Goal: Browse casually: Explore the website without a specific task or goal

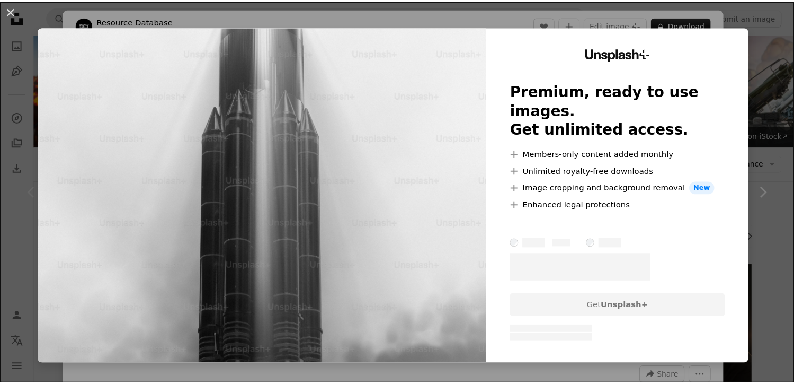
scroll to position [165, 0]
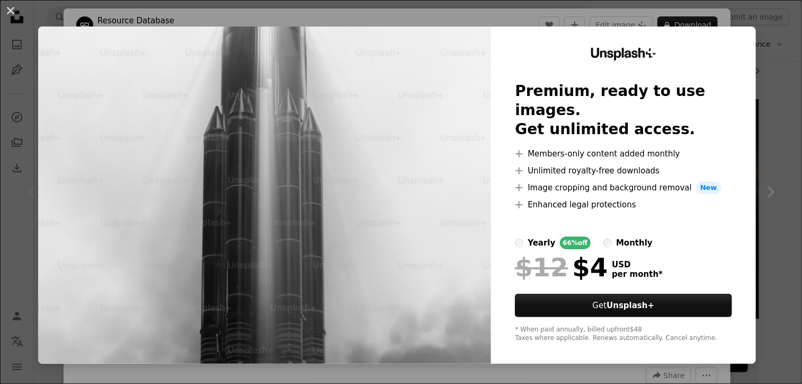
click at [749, 36] on div "An X shape Unsplash+ Premium, ready to use images. Get unlimited access. A plus…" at bounding box center [401, 192] width 802 height 384
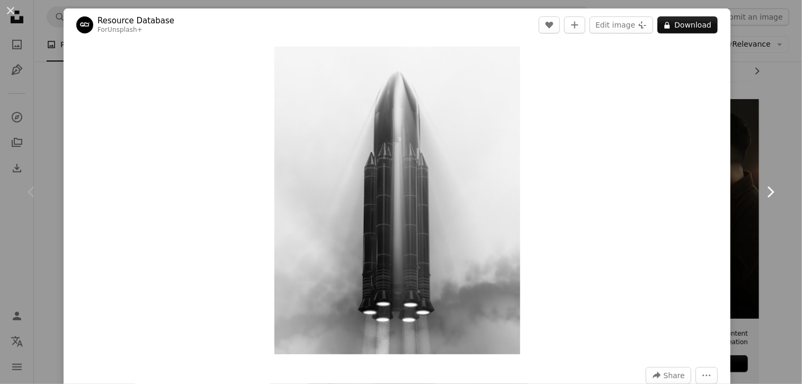
click at [762, 183] on icon "Chevron right" at bounding box center [770, 191] width 17 height 17
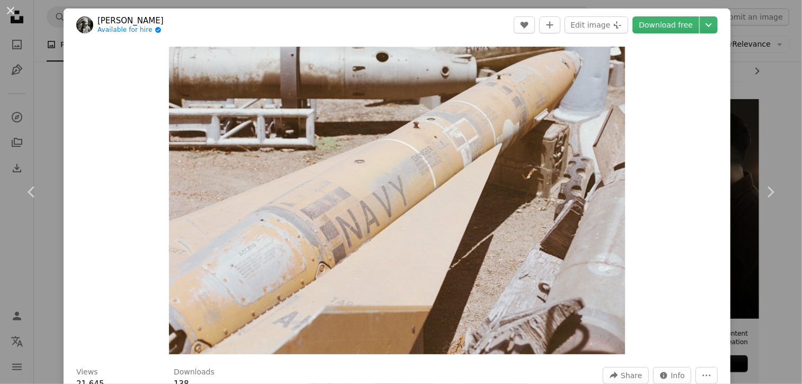
click at [754, 74] on div "An X shape Chevron left Chevron right [PERSON_NAME] Available for hire A checkm…" at bounding box center [401, 192] width 802 height 384
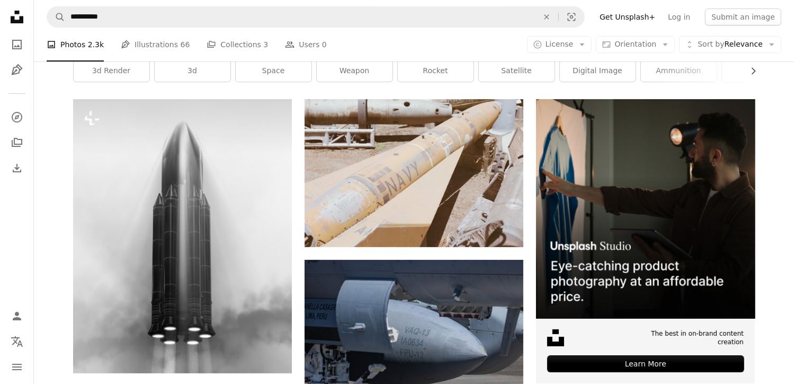
click at [754, 74] on icon "Chevron right" at bounding box center [753, 71] width 11 height 11
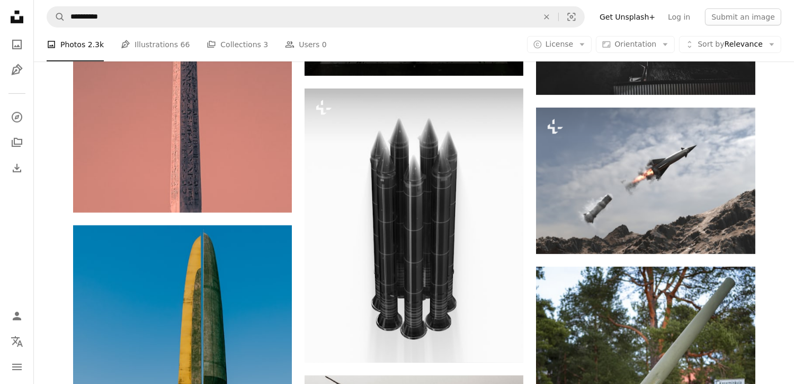
scroll to position [649, 0]
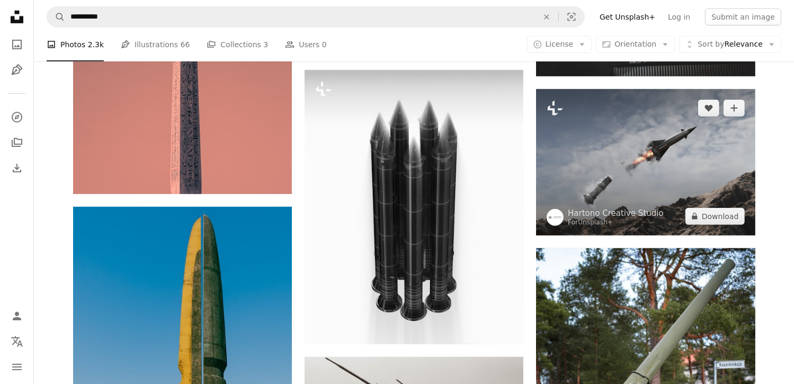
click at [700, 155] on img at bounding box center [645, 162] width 219 height 146
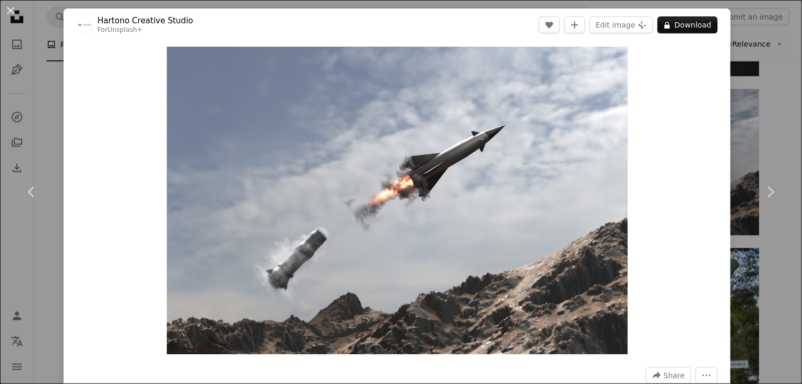
click at [764, 65] on div "An X shape Chevron left Chevron right Hartono Creative Studio For Unsplash+ A h…" at bounding box center [401, 192] width 802 height 384
